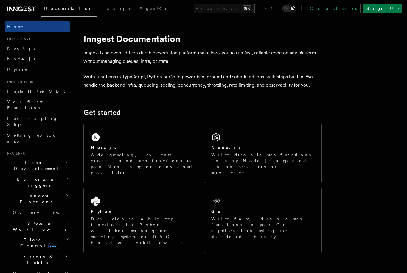
click at [35, 174] on h2 "Events & Triggers" at bounding box center [37, 182] width 65 height 17
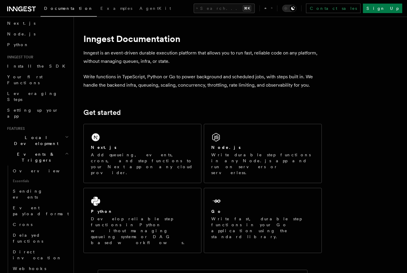
scroll to position [24, 0]
click at [22, 189] on span "Sending events" at bounding box center [28, 194] width 30 height 11
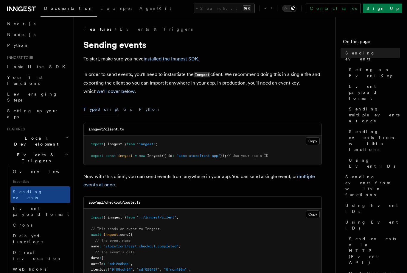
click at [22, 223] on span "Crons" at bounding box center [23, 225] width 20 height 5
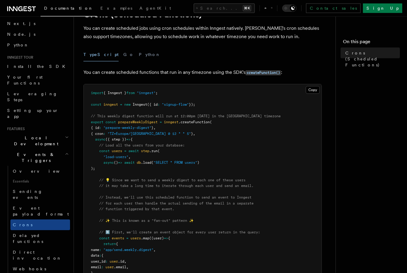
scroll to position [31, 0]
click at [123, 55] on button "Go" at bounding box center [128, 54] width 11 height 13
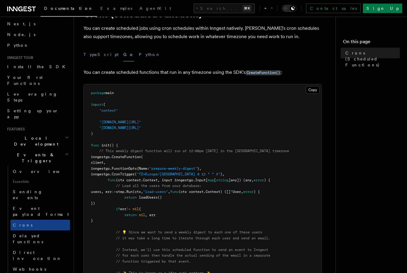
click at [93, 58] on button "TypeScript" at bounding box center [100, 54] width 35 height 13
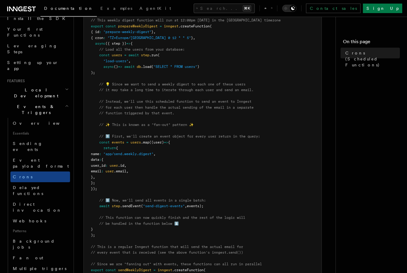
scroll to position [86, 0]
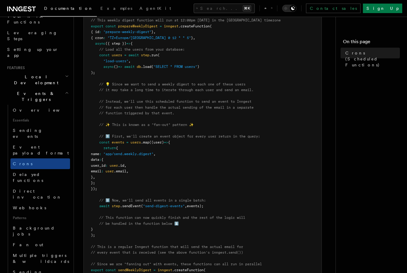
click at [19, 189] on span "Direct invocation" at bounding box center [37, 194] width 49 height 11
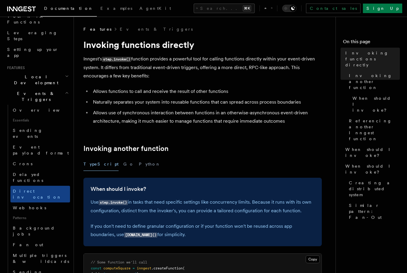
click at [20, 205] on span "Webhooks" at bounding box center [29, 207] width 33 height 5
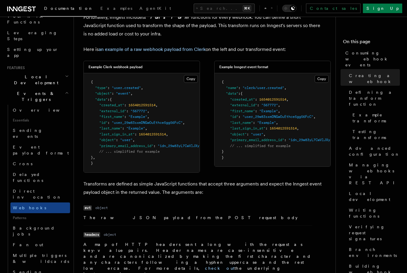
scroll to position [334, 0]
click at [20, 186] on link "Direct invocation" at bounding box center [40, 194] width 60 height 17
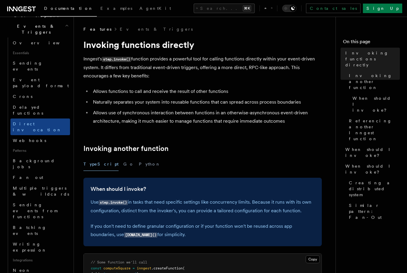
scroll to position [177, 0]
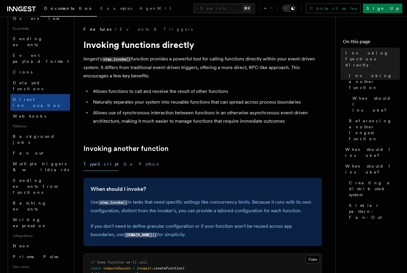
click at [27, 241] on link "Neon" at bounding box center [40, 246] width 60 height 11
click at [21, 244] on span "Neon" at bounding box center [22, 246] width 18 height 5
click at [21, 214] on link "Writing expression" at bounding box center [40, 222] width 60 height 17
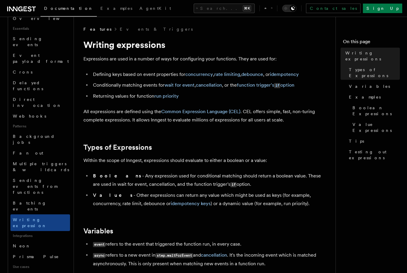
click at [23, 241] on link "Neon" at bounding box center [40, 246] width 60 height 11
click at [19, 36] on span "Sending events" at bounding box center [28, 41] width 30 height 11
